Goal: Entertainment & Leisure: Consume media (video, audio)

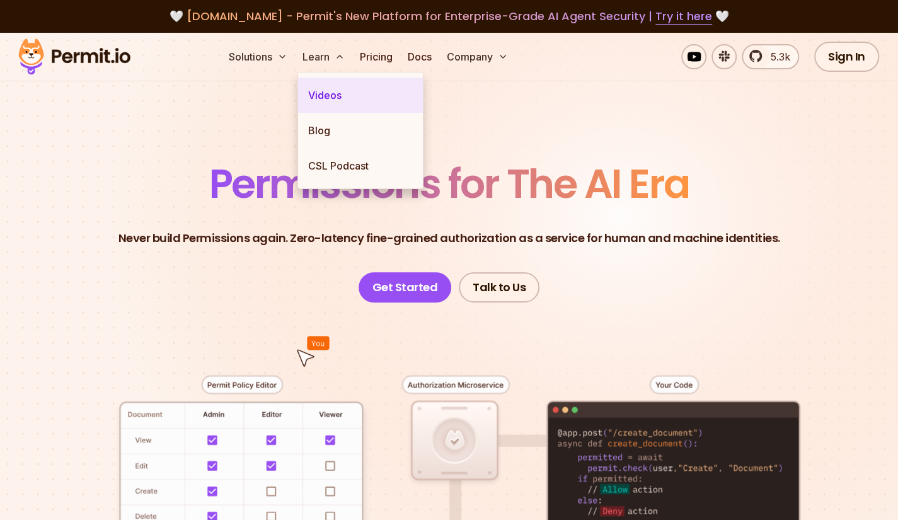
click at [337, 86] on link "Videos" at bounding box center [360, 95] width 125 height 35
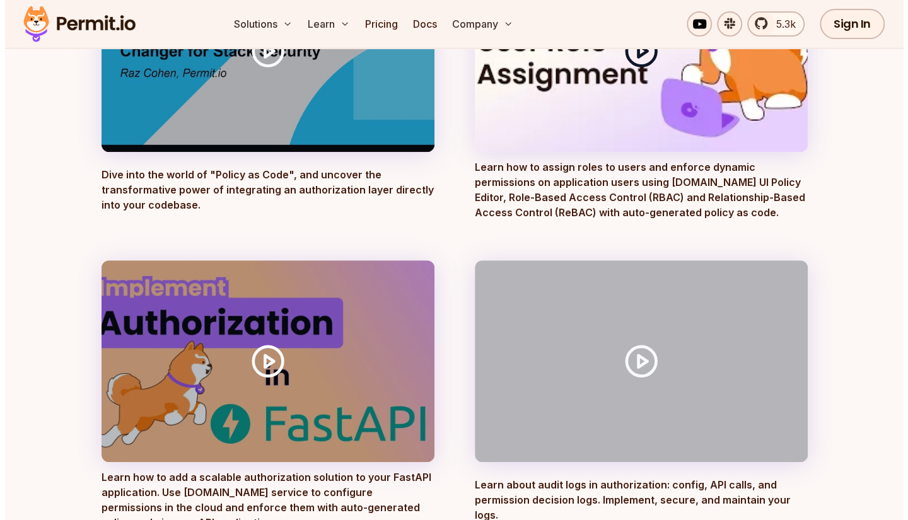
scroll to position [315, 0]
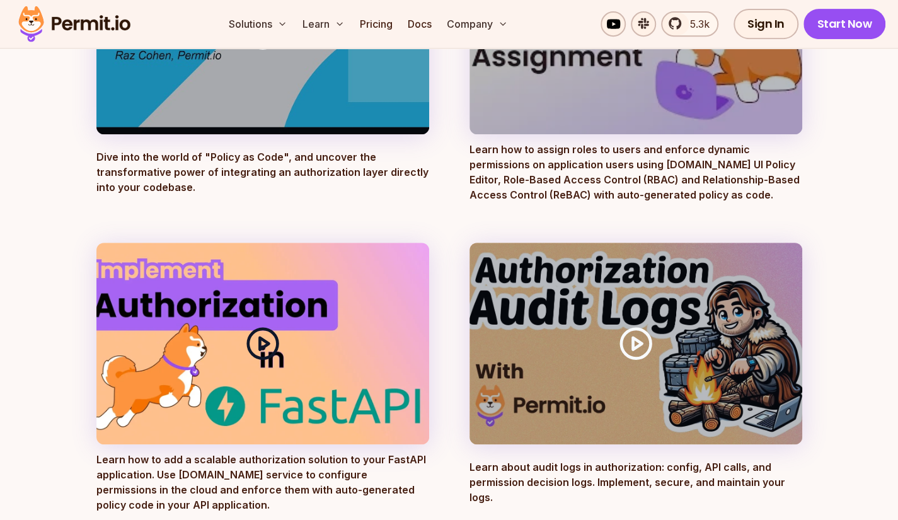
click at [261, 351] on icon at bounding box center [262, 343] width 35 height 35
